Goal: Information Seeking & Learning: Learn about a topic

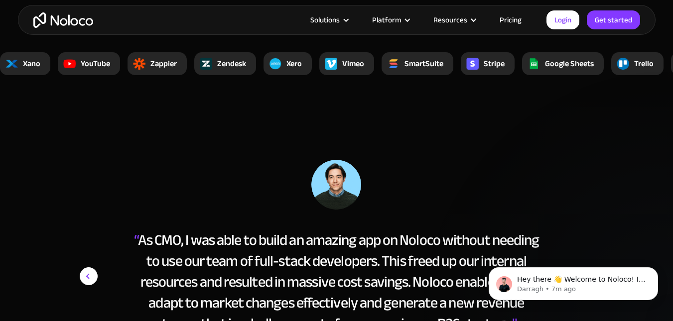
scroll to position [3537, 0]
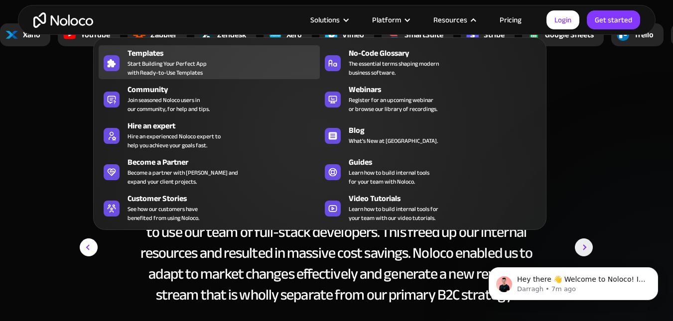
click at [166, 59] on span "Start Building Your Perfect App with Ready-to-Use Templates" at bounding box center [167, 68] width 79 height 18
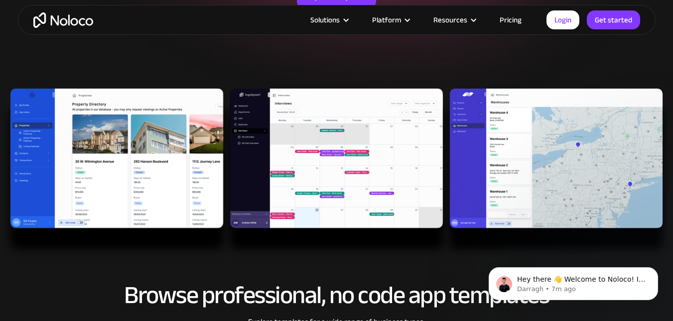
click at [603, 165] on img at bounding box center [336, 174] width 673 height 171
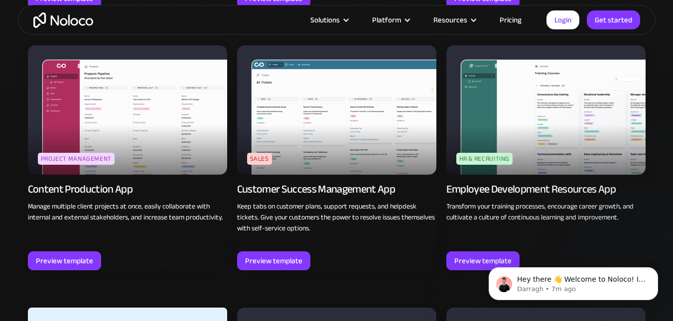
scroll to position [1246, 0]
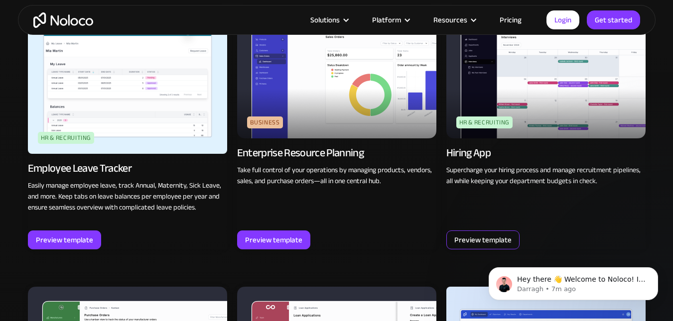
click at [480, 242] on div "Preview template" at bounding box center [482, 240] width 57 height 13
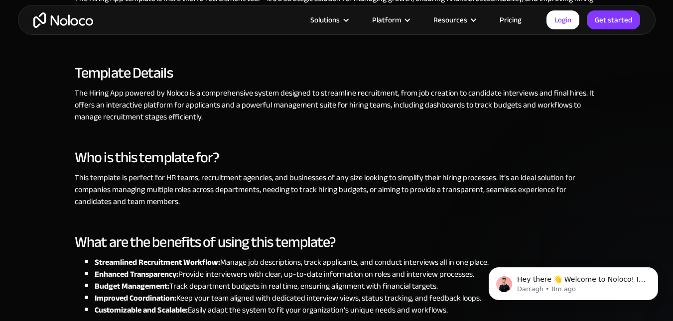
scroll to position [747, 0]
